Goal: Communication & Community: Answer question/provide support

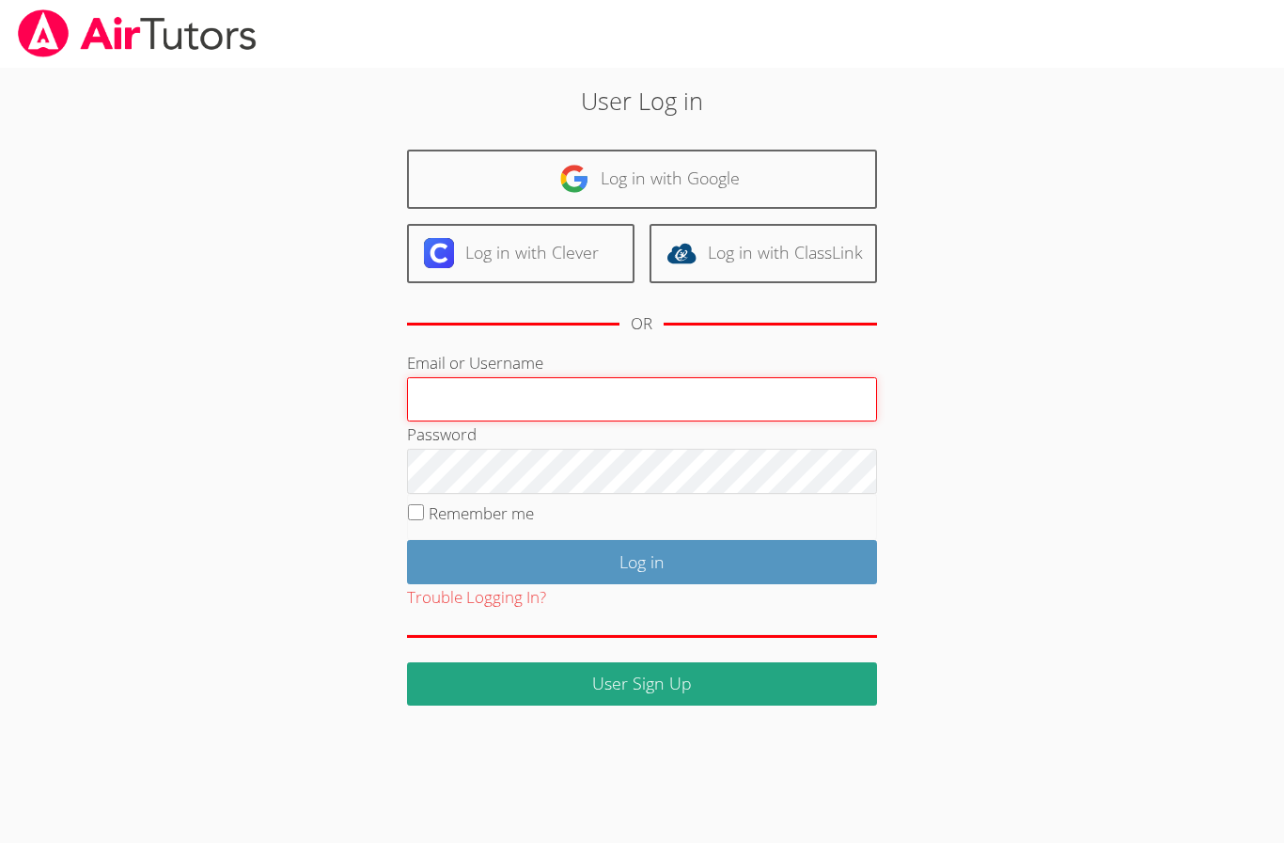
click at [687, 405] on input "Email or Username" at bounding box center [642, 399] width 470 height 45
click at [684, 394] on input "Email or Username" at bounding box center [642, 399] width 470 height 45
click at [610, 501] on fieldset "Remember me" at bounding box center [642, 517] width 470 height 47
click at [642, 386] on input "Email or Username" at bounding box center [642, 399] width 470 height 45
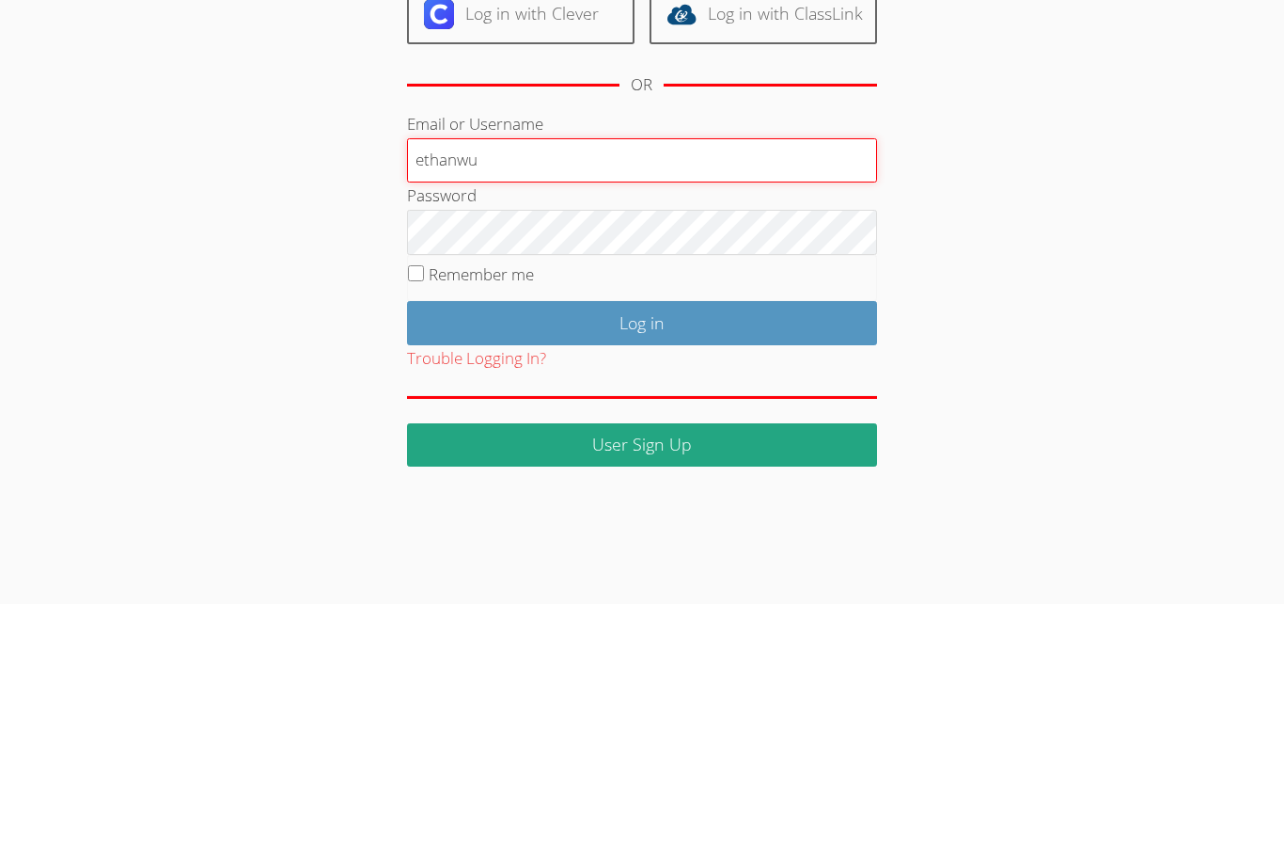
type input "ethanwu"
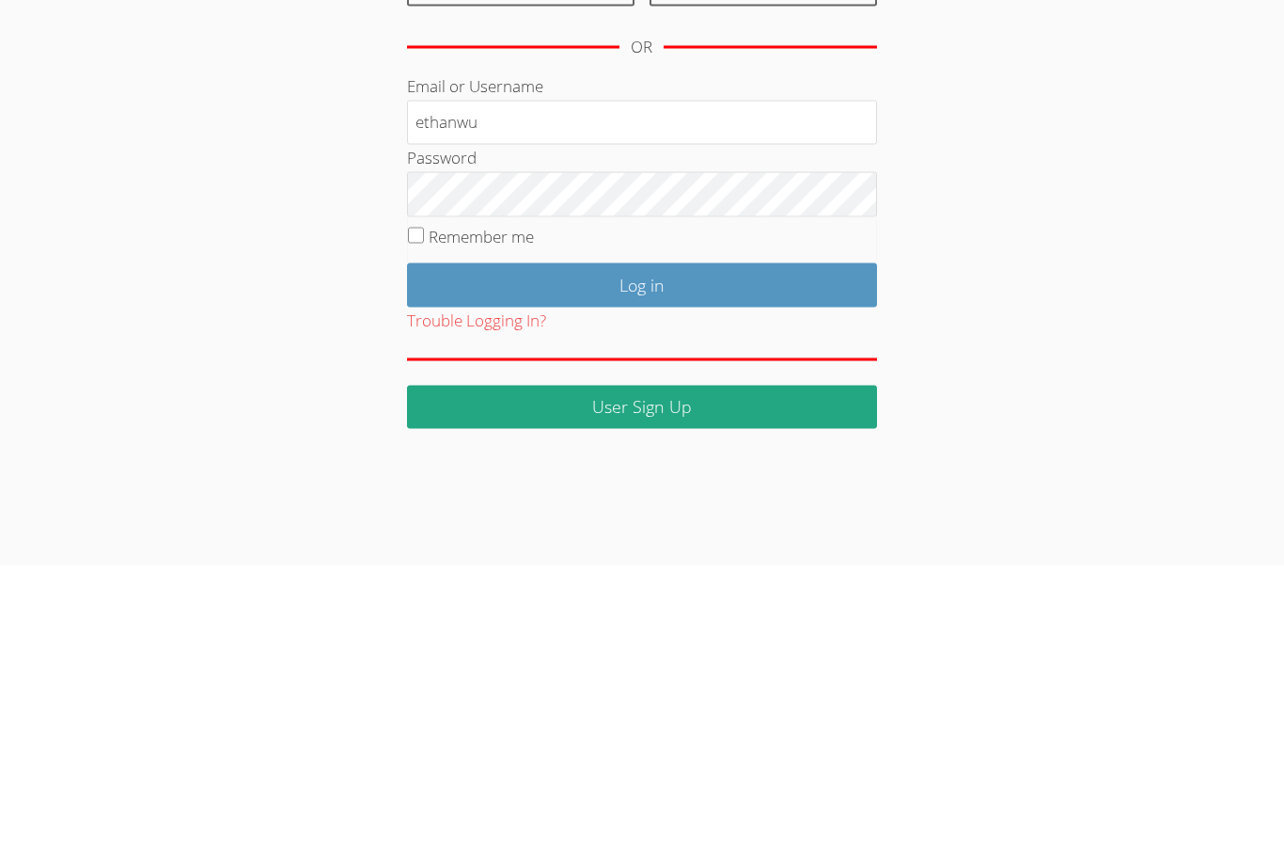
click at [766, 540] on input "Log in" at bounding box center [642, 562] width 470 height 44
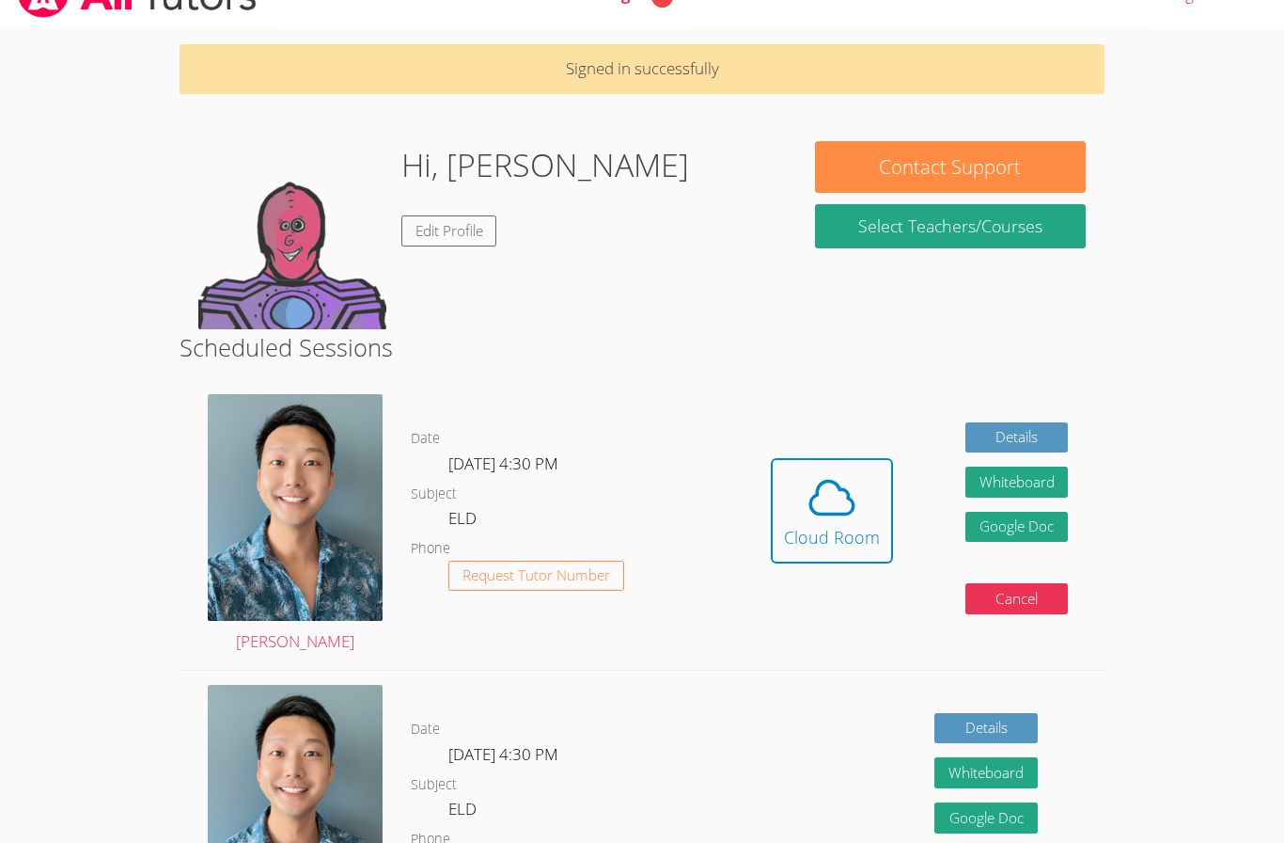
scroll to position [40, 0]
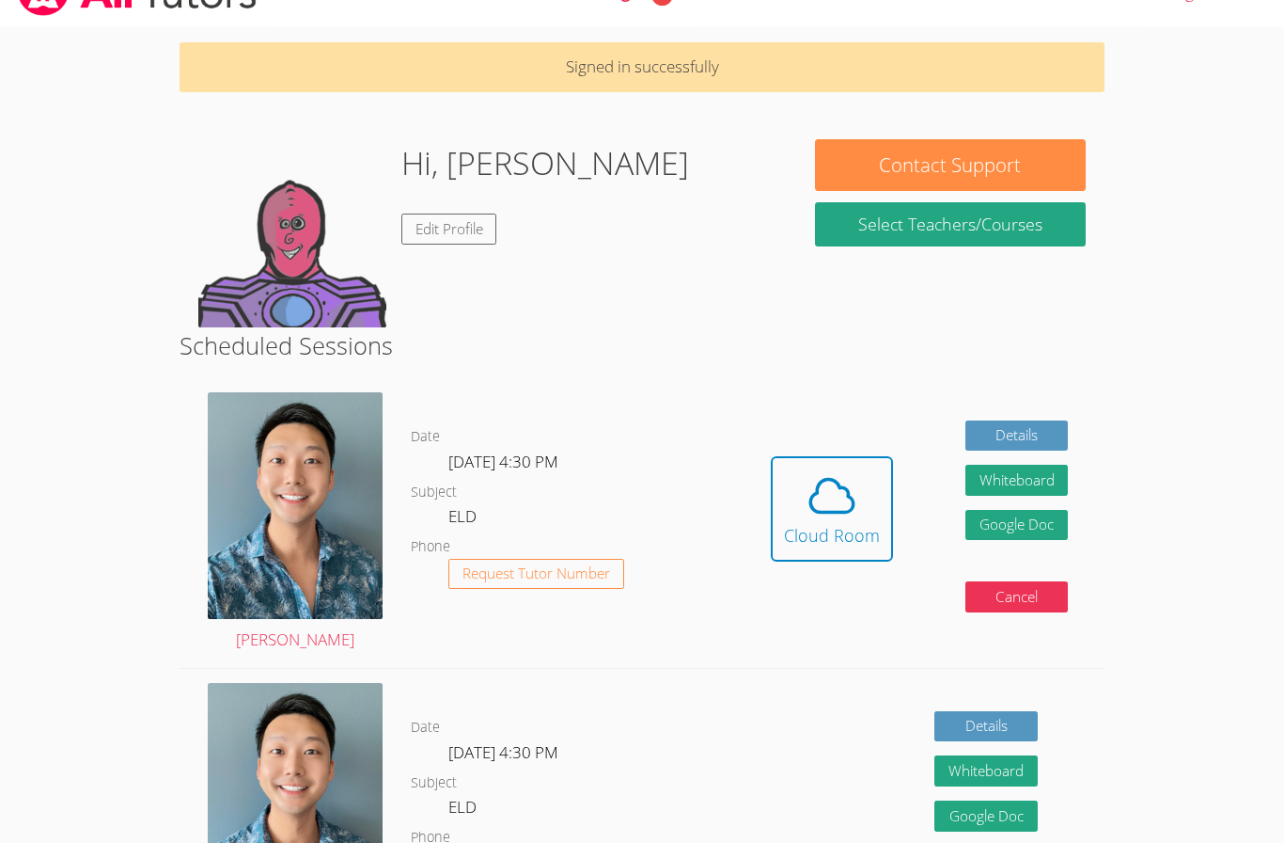
click at [851, 515] on icon at bounding box center [832, 496] width 53 height 53
click at [824, 514] on icon at bounding box center [832, 495] width 53 height 53
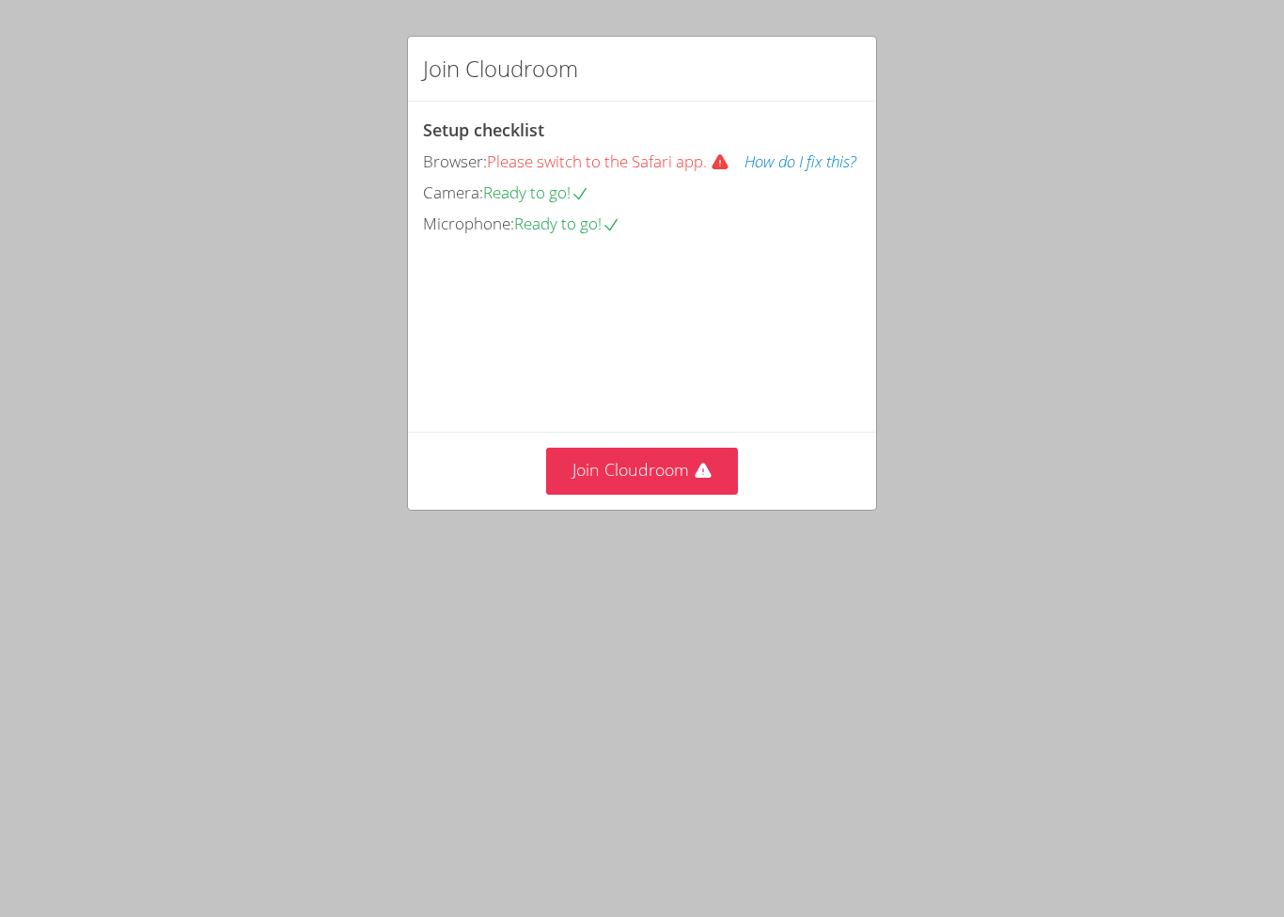
click at [705, 394] on video at bounding box center [564, 323] width 282 height 141
click at [695, 480] on icon at bounding box center [703, 471] width 19 height 19
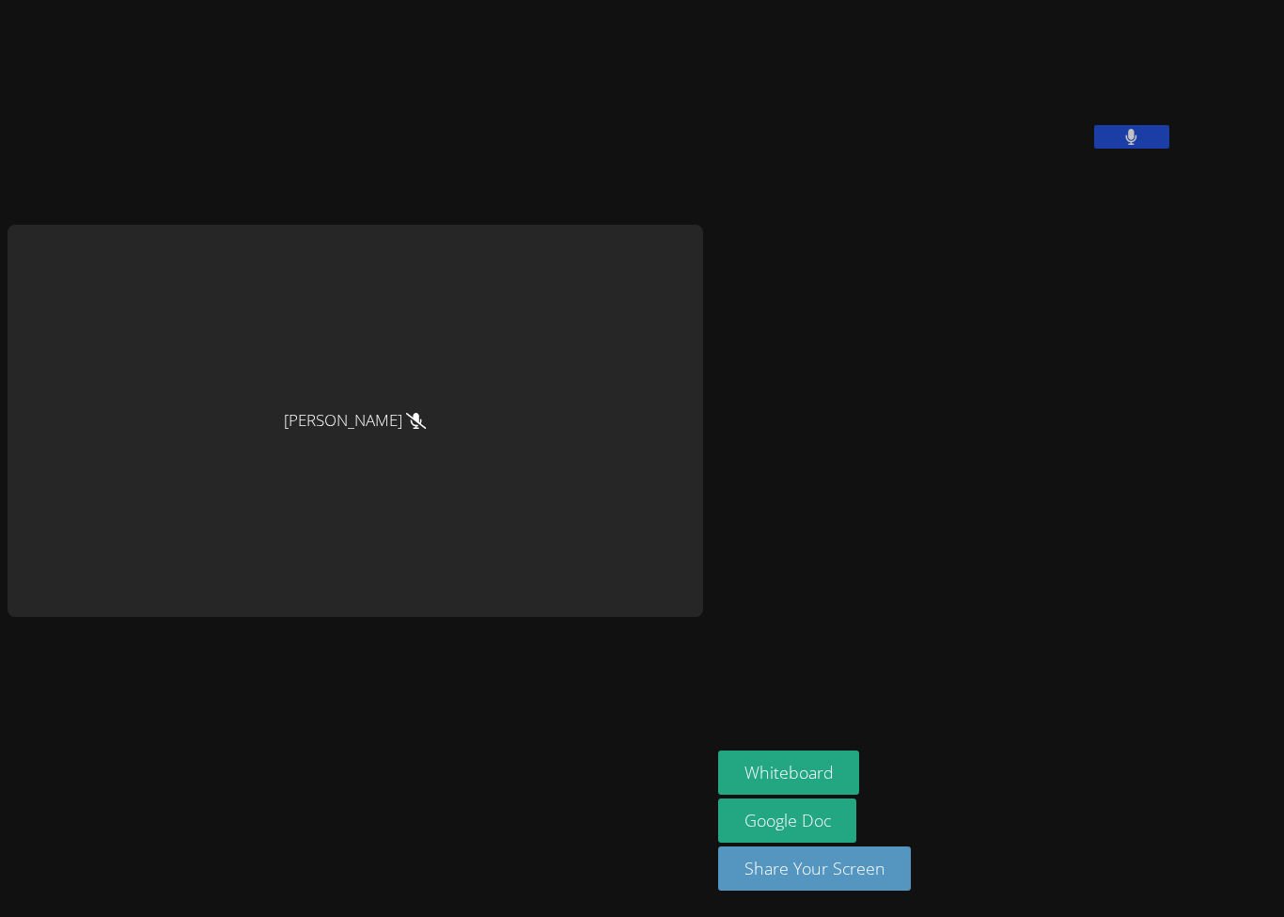
click at [1170, 149] on button at bounding box center [1131, 137] width 75 height 24
click at [1000, 149] on video at bounding box center [859, 78] width 282 height 141
click at [1117, 531] on aside "Ethan Wu Whiteboard Google Doc Share Your Screen" at bounding box center [946, 458] width 470 height 917
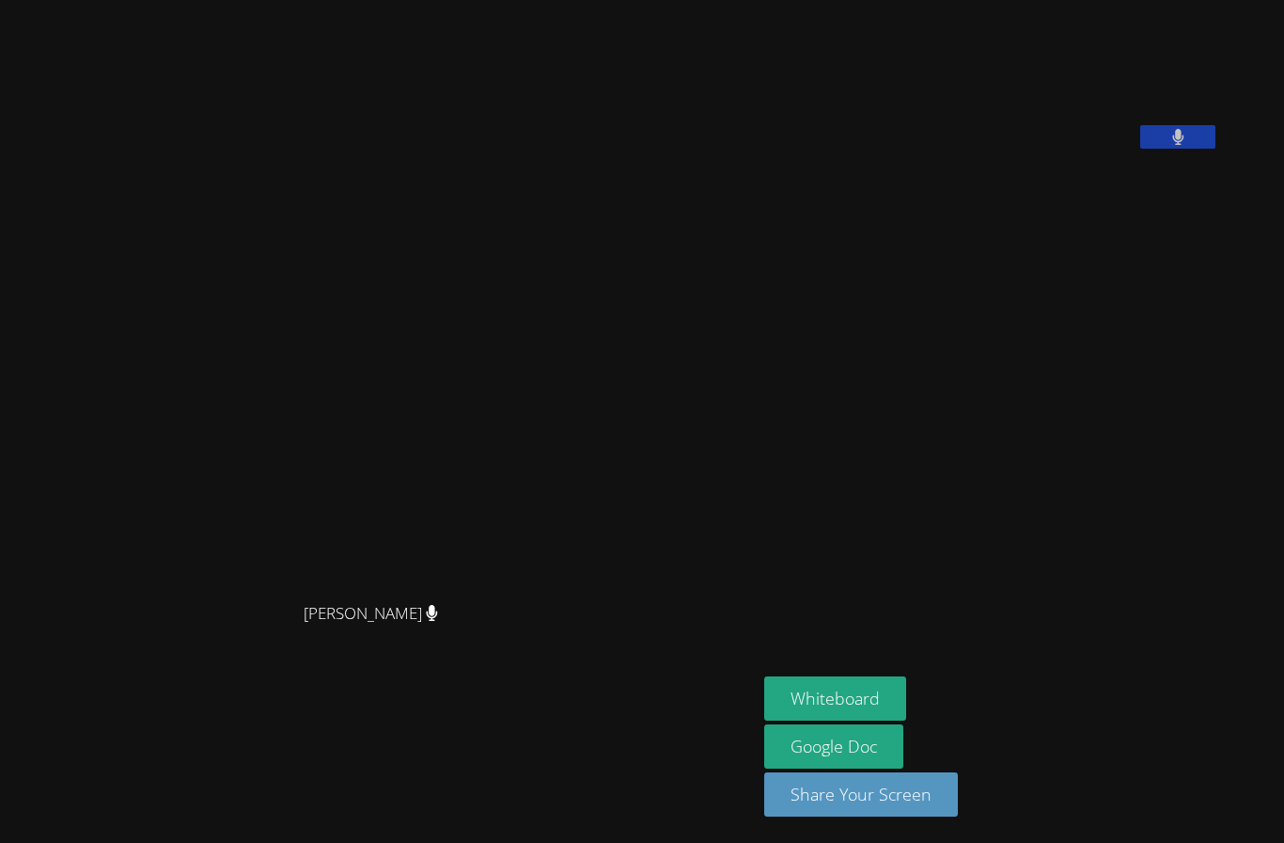
click at [1047, 136] on video at bounding box center [905, 78] width 282 height 141
click at [1047, 149] on video at bounding box center [905, 78] width 282 height 141
click at [1047, 148] on video at bounding box center [905, 78] width 282 height 141
click at [958, 789] on button "Share Your Screen" at bounding box center [861, 794] width 194 height 44
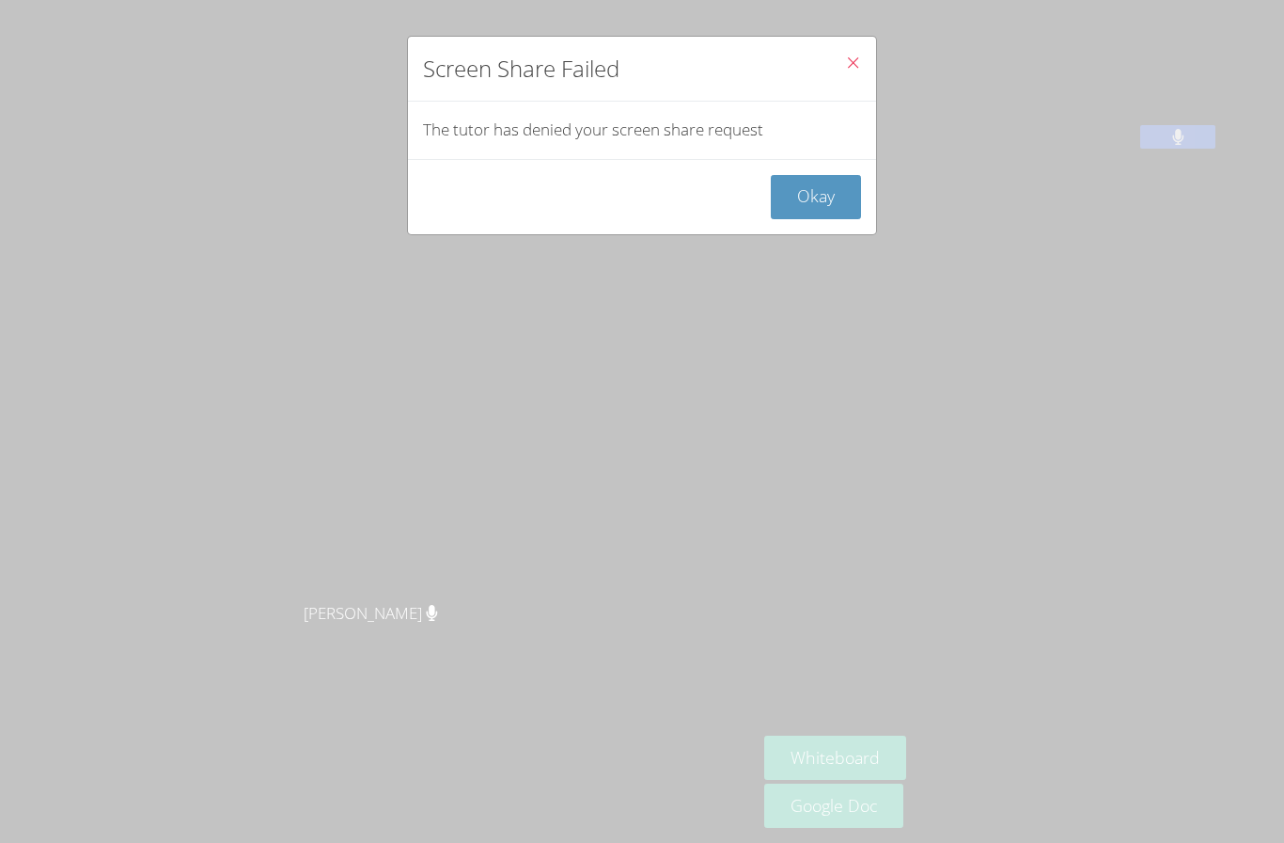
click at [850, 63] on icon "Close" at bounding box center [853, 63] width 16 height 16
click at [843, 200] on button "Okay" at bounding box center [816, 197] width 90 height 44
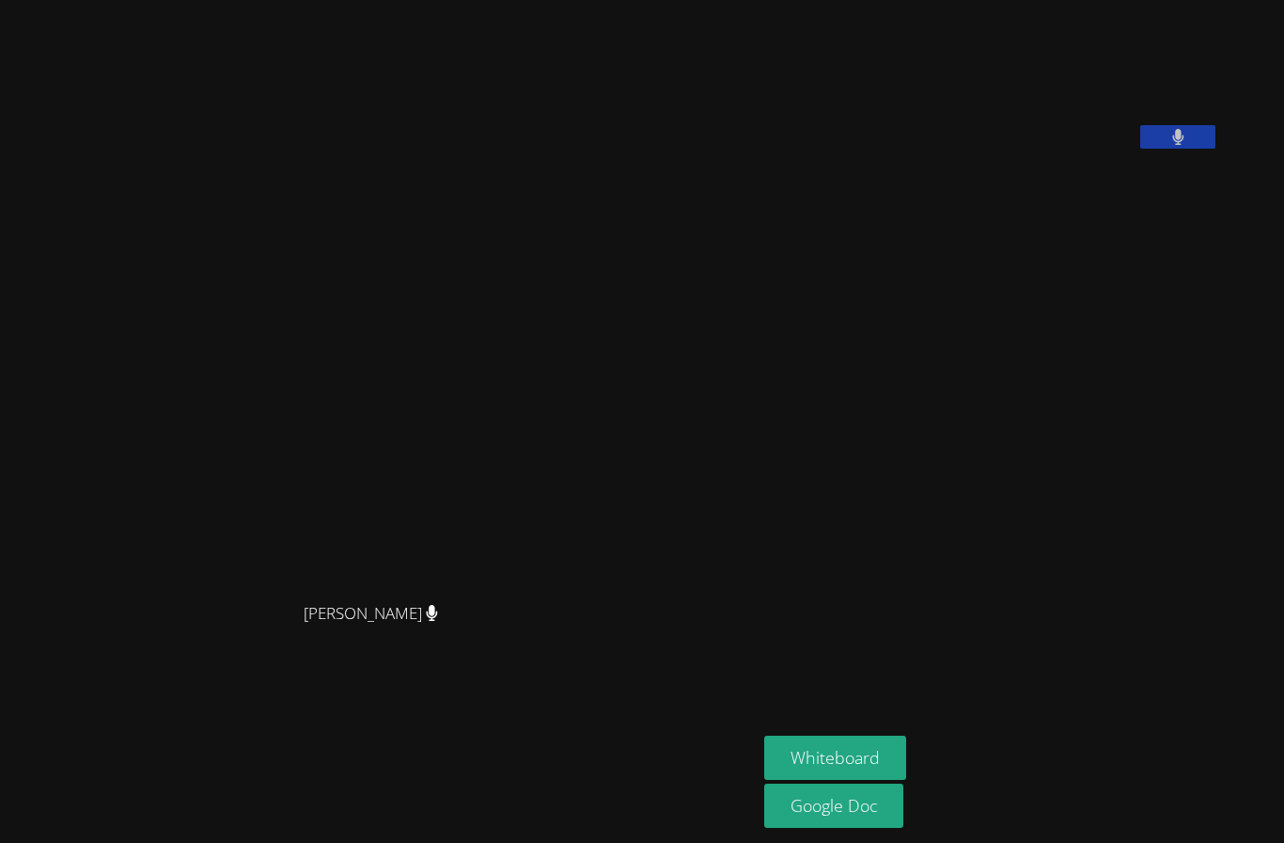
scroll to position [0, 0]
click at [1047, 106] on video at bounding box center [905, 78] width 282 height 141
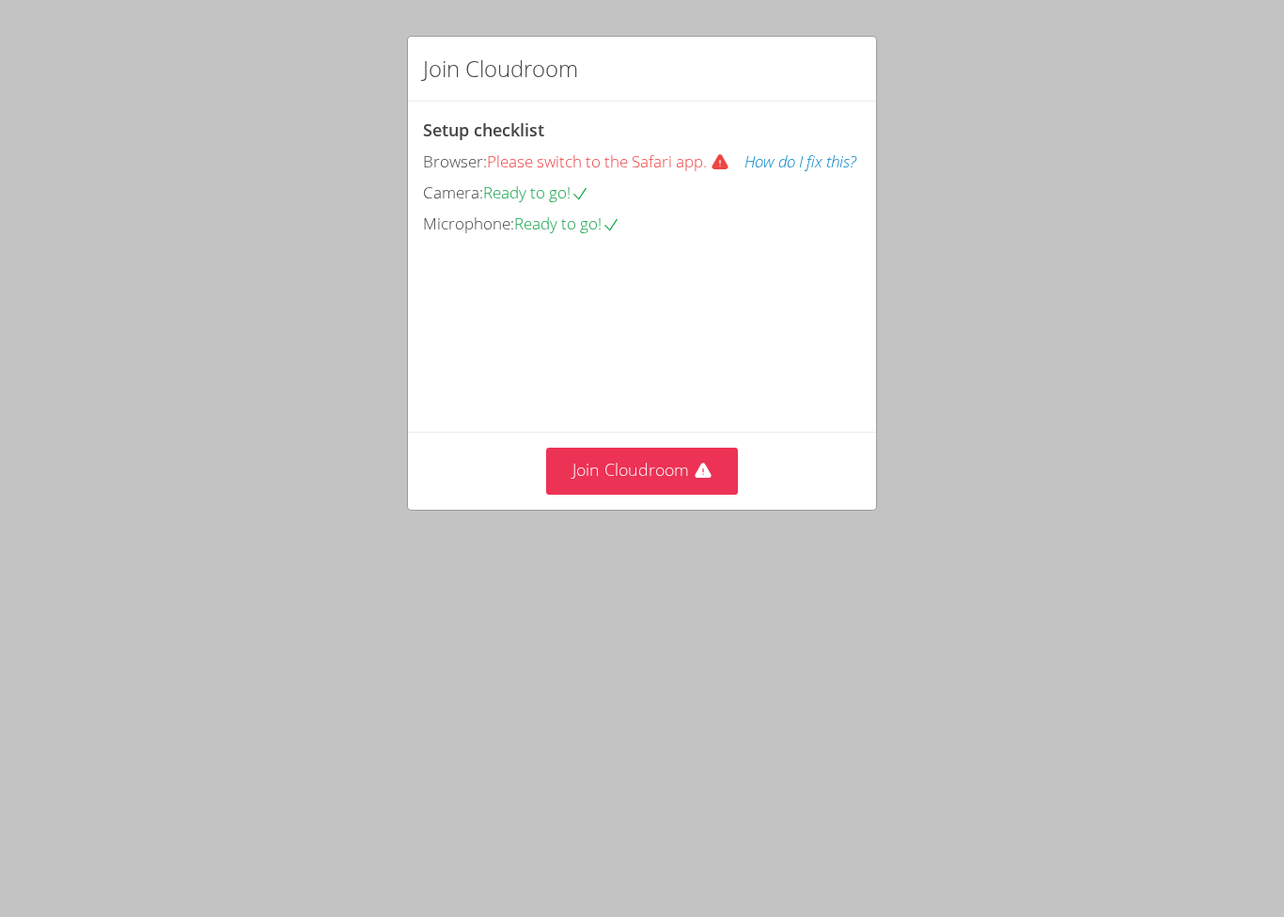
click at [631, 494] on button "Join Cloudroom" at bounding box center [642, 471] width 193 height 46
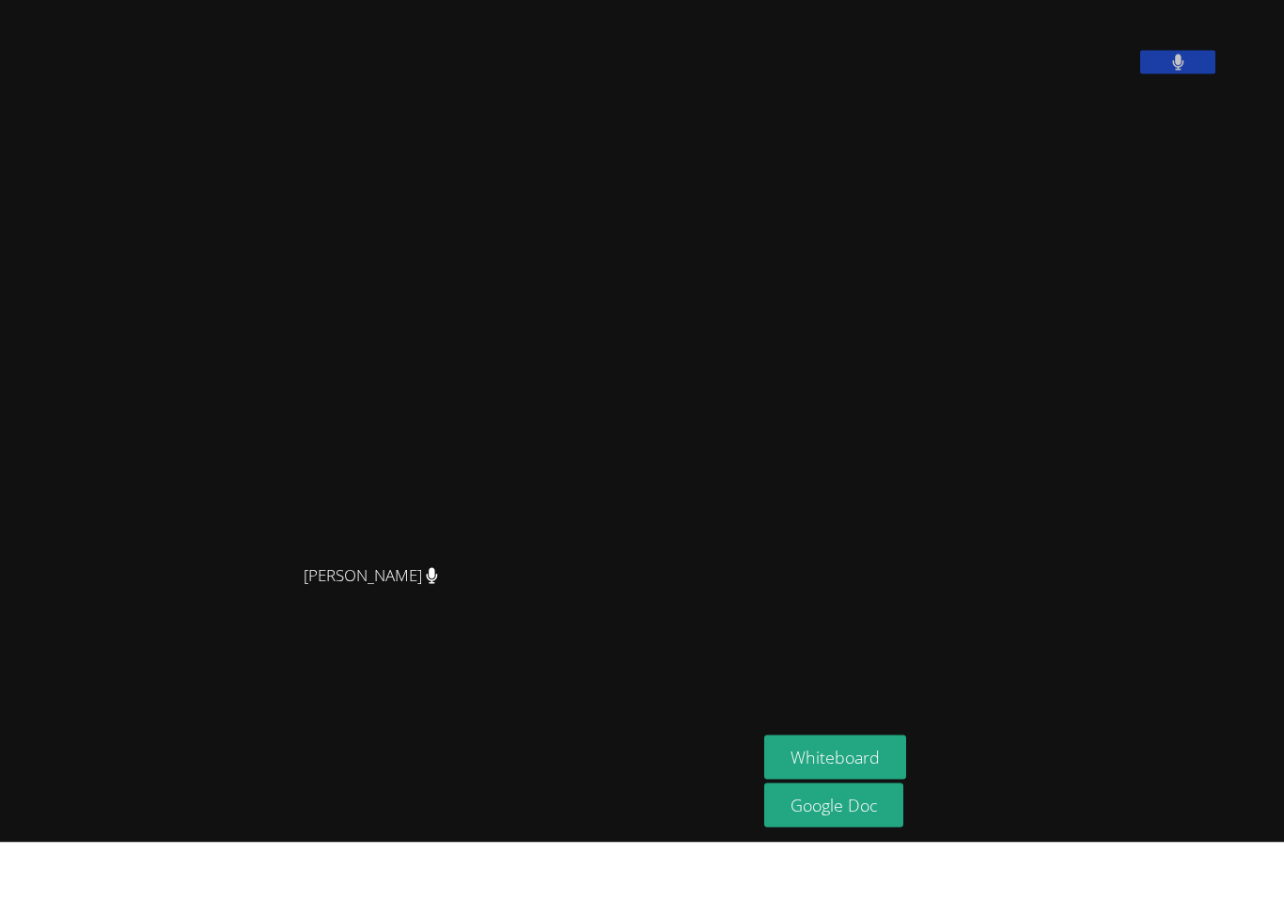
scroll to position [46, 0]
click at [764, 810] on button "Whiteboard" at bounding box center [835, 832] width 142 height 44
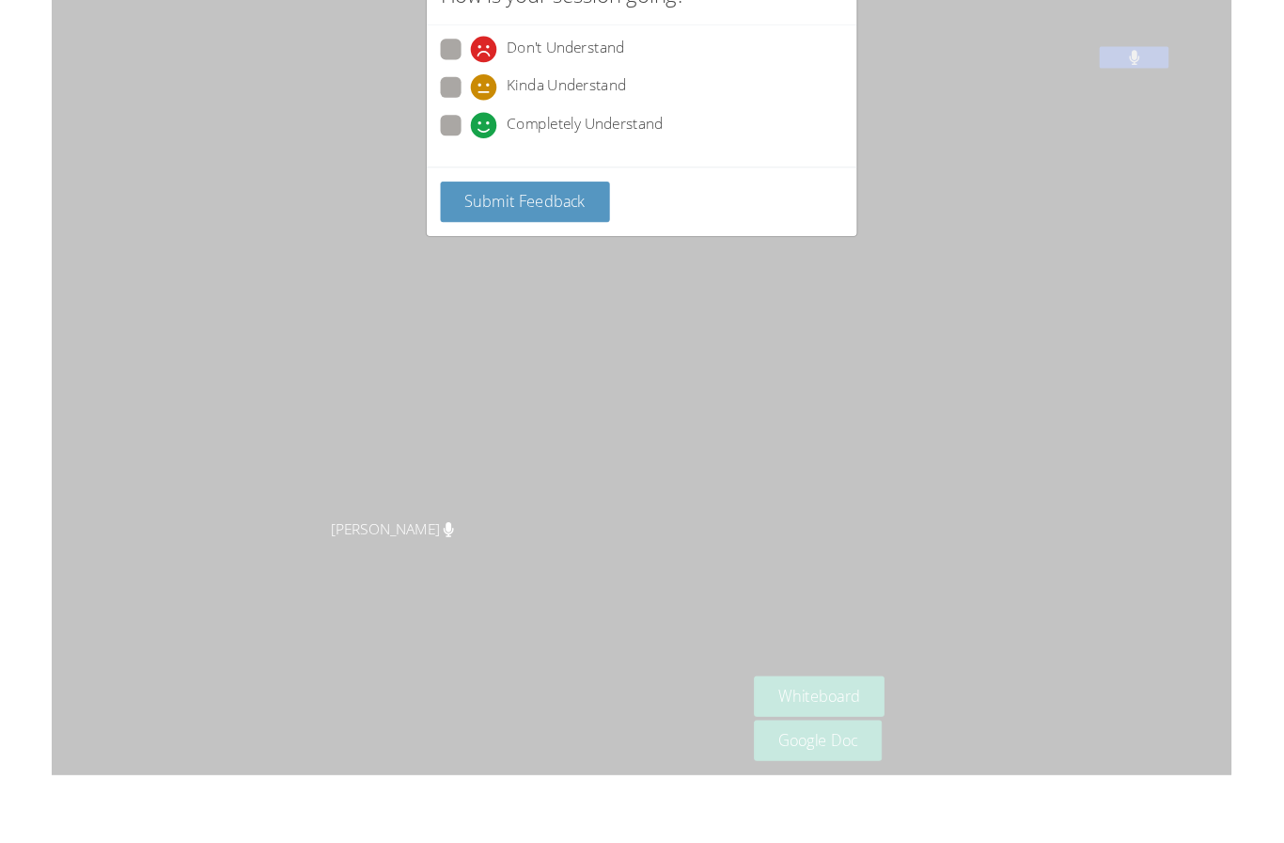
scroll to position [77, 0]
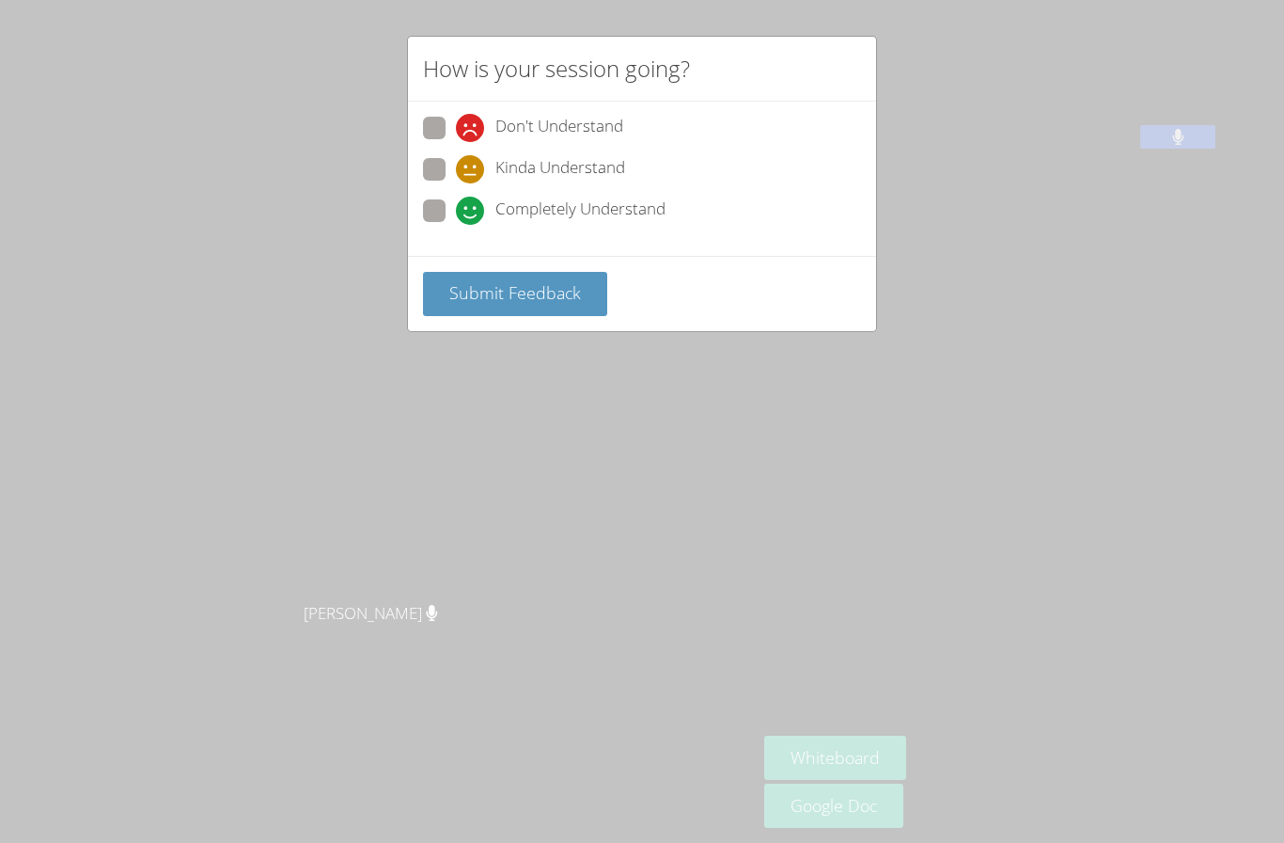
click at [543, 292] on span "Submit Feedback" at bounding box center [515, 292] width 132 height 23
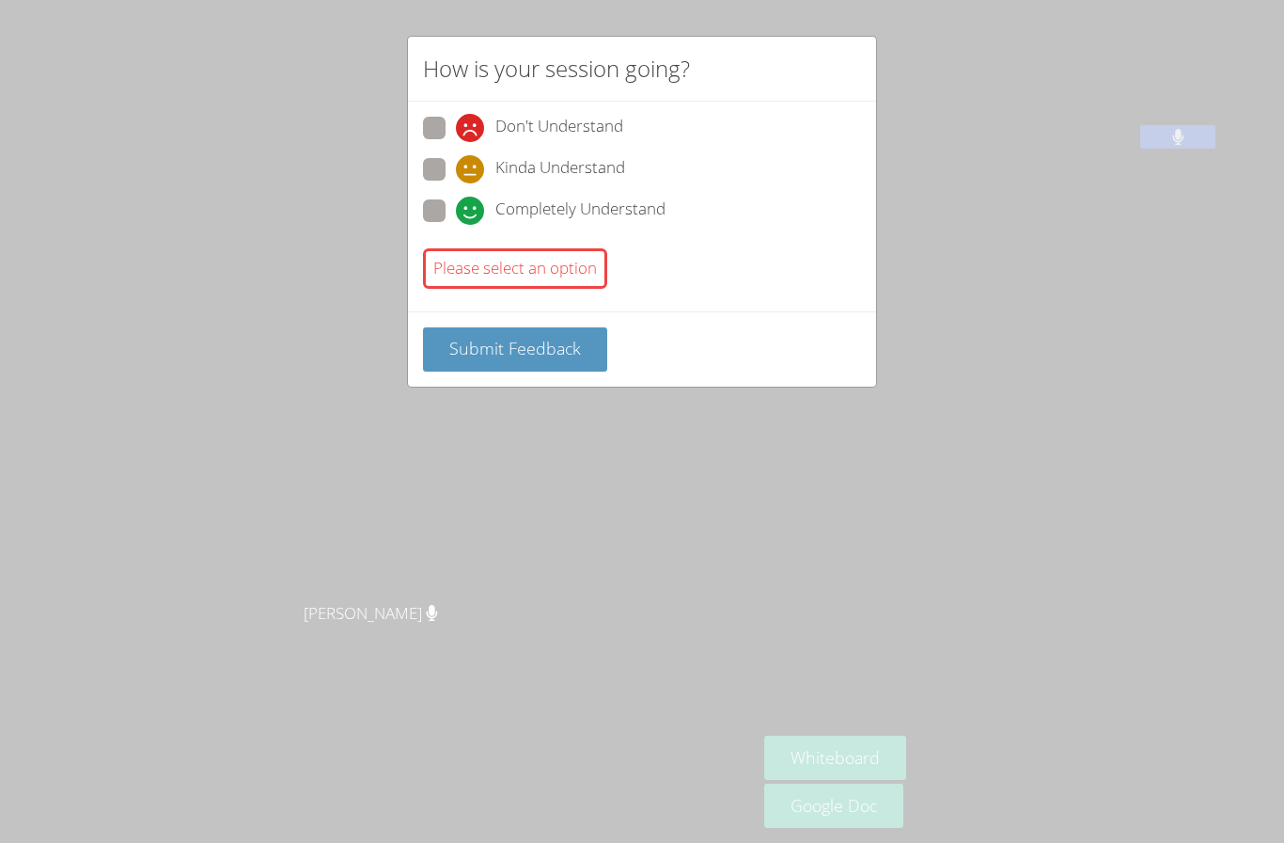
click at [539, 346] on span "Submit Feedback" at bounding box center [515, 348] width 132 height 23
click at [542, 462] on div "How is your session going? Don't Understand Kinda Understand Completely Underst…" at bounding box center [642, 421] width 1284 height 843
click at [571, 452] on div "How is your session going? Don't Understand Kinda Understand Completely Underst…" at bounding box center [642, 421] width 1284 height 843
click at [572, 516] on div "How is your session going? Don't Understand Kinda Understand Completely Underst…" at bounding box center [642, 421] width 1284 height 843
click at [419, 193] on div "Don't Understand Kinda Understand Completely Understand Please select an option" at bounding box center [642, 207] width 468 height 210
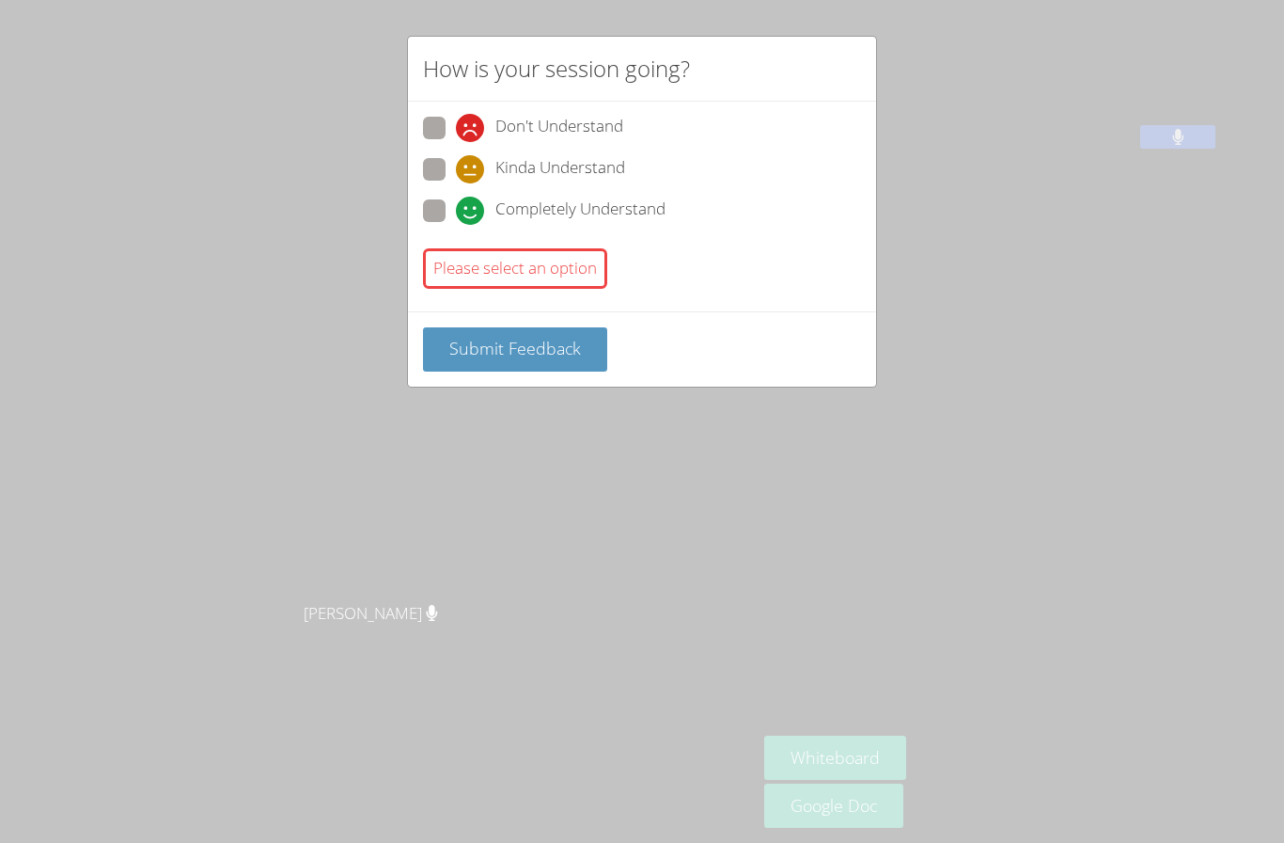
click at [448, 210] on label "Completely Understand" at bounding box center [544, 211] width 243 height 25
click at [456, 210] on input "Completely Understand" at bounding box center [464, 207] width 16 height 16
radio input "true"
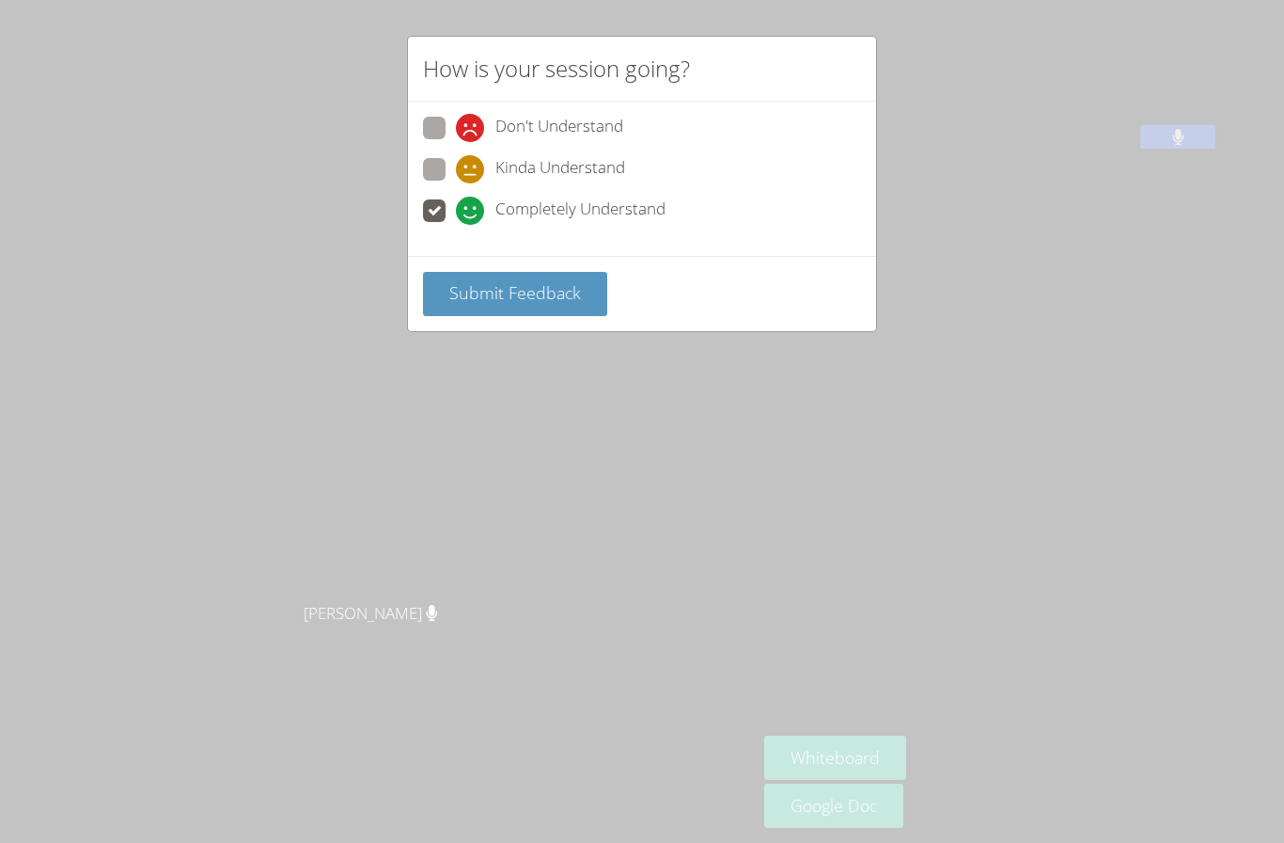
click at [542, 281] on span "Submit Feedback" at bounding box center [515, 292] width 132 height 23
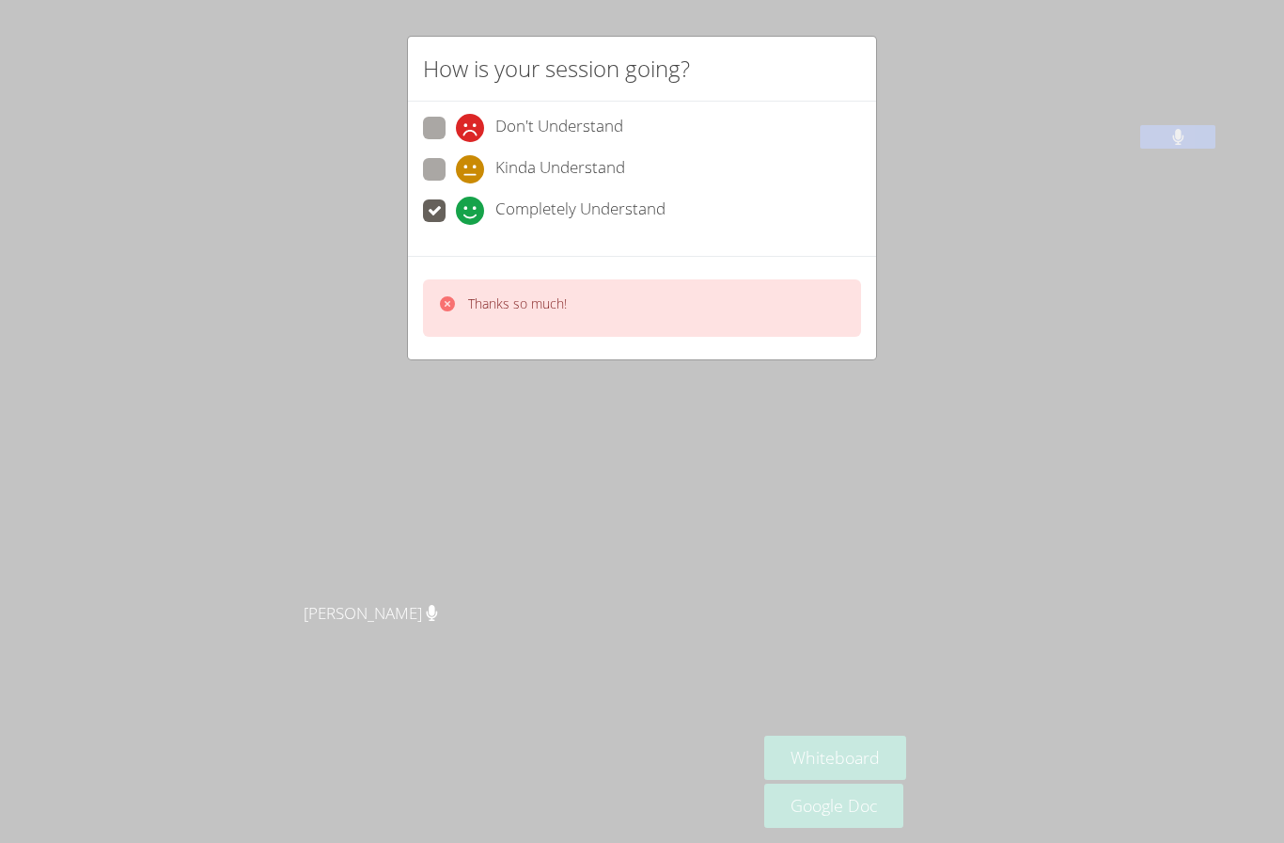
click at [468, 465] on div "How is your session going? Don't Understand Kinda Understand Completely Underst…" at bounding box center [642, 421] width 1284 height 843
click at [460, 479] on div "How is your session going? Don't Understand Kinda Understand Completely Underst…" at bounding box center [642, 421] width 1284 height 843
click at [466, 461] on div "How is your session going? Don't Understand Kinda Understand Completely Underst…" at bounding box center [642, 421] width 1284 height 843
click at [505, 443] on div "How is your session going? Don't Understand Kinda Understand Completely Underst…" at bounding box center [642, 421] width 1284 height 843
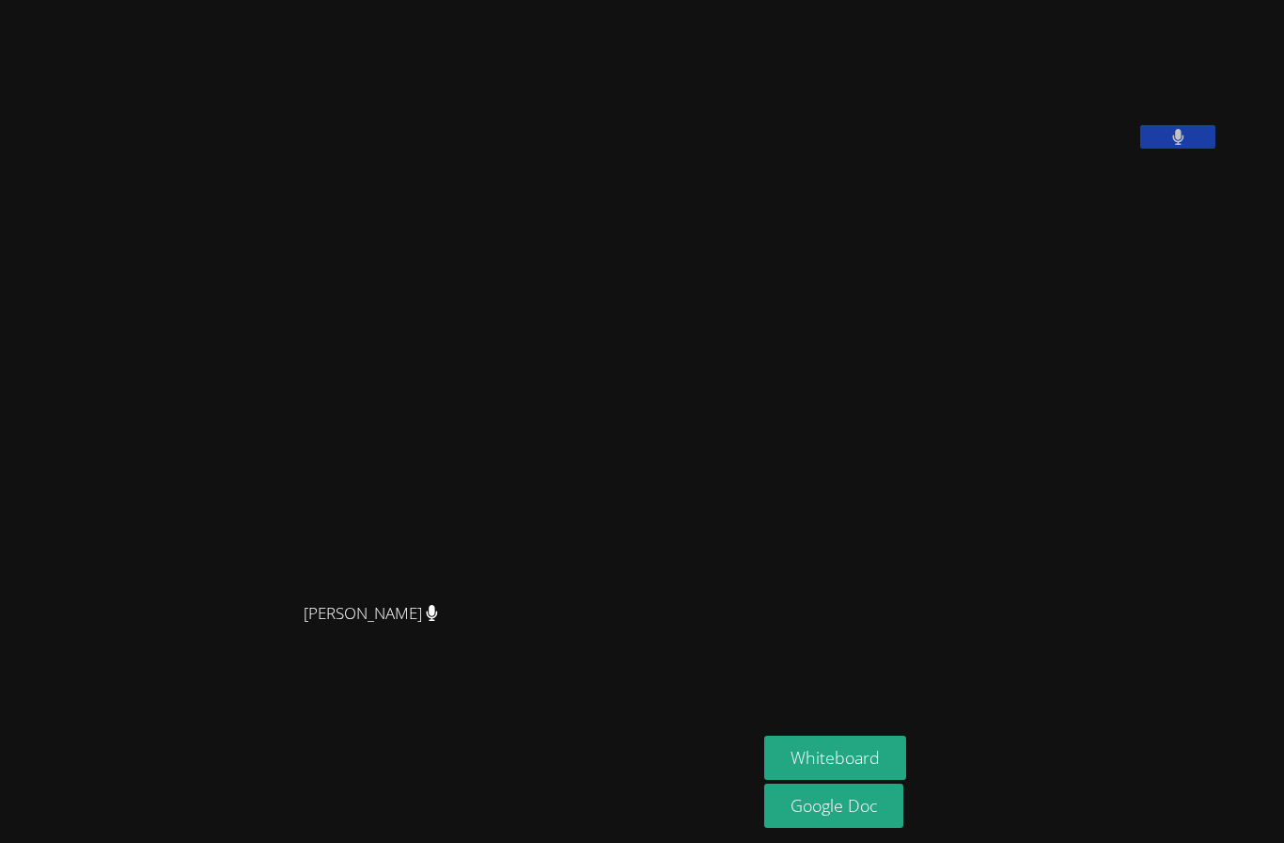
click at [904, 806] on link "Google Doc" at bounding box center [833, 805] width 139 height 44
click at [1047, 149] on video at bounding box center [905, 78] width 282 height 141
click at [1215, 149] on button at bounding box center [1178, 137] width 75 height 24
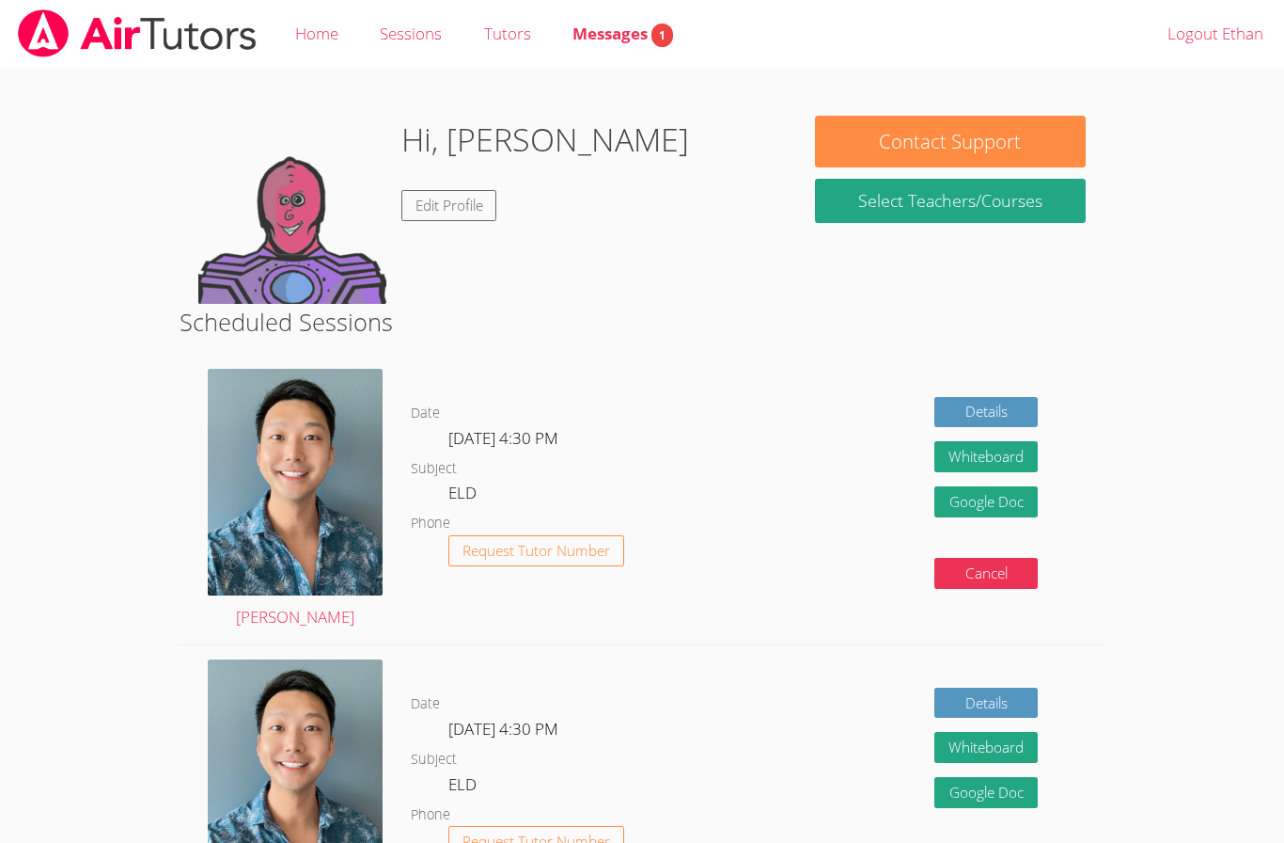
click at [1177, 244] on body "Home Sessions Tutors Messages 1 Logout [PERSON_NAME], [PERSON_NAME] Edit Profil…" at bounding box center [642, 421] width 1284 height 843
